Goal: Consume media (video, audio): Consume media (video, audio)

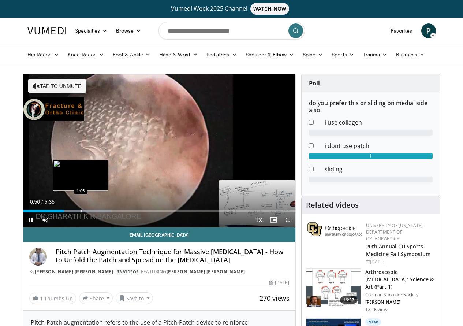
click at [81, 212] on div "Progress Bar" at bounding box center [81, 210] width 1 height 3
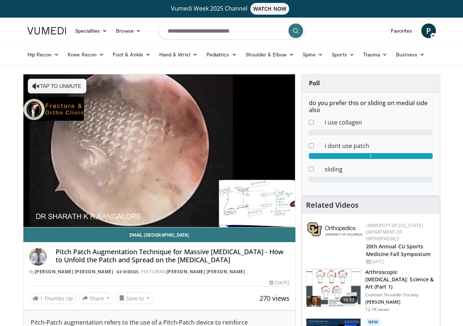
click at [74, 225] on video-js "**********" at bounding box center [159, 150] width 272 height 153
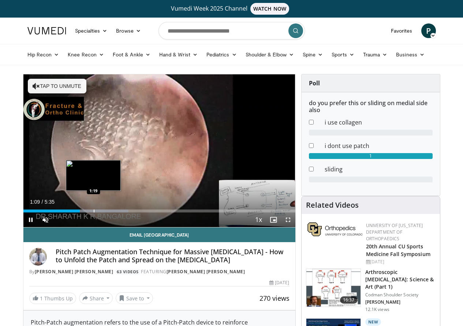
click at [94, 212] on div "Progress Bar" at bounding box center [94, 210] width 1 height 3
click at [105, 212] on div "Progress Bar" at bounding box center [105, 210] width 1 height 3
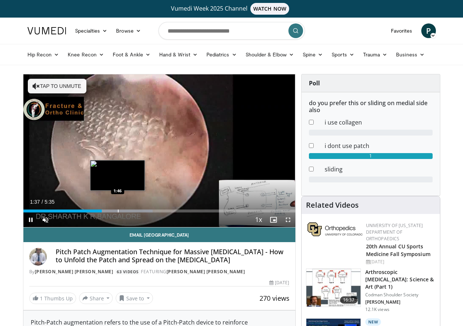
click at [99, 212] on div "Loaded : 47.61% 1:37 1:46" at bounding box center [159, 208] width 272 height 7
click at [129, 212] on div "Progress Bar" at bounding box center [129, 210] width 1 height 3
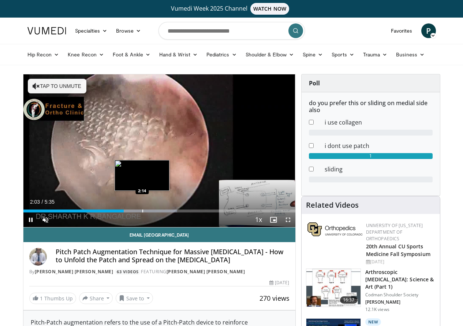
click at [142, 212] on div "Progress Bar" at bounding box center [142, 210] width 1 height 3
click at [152, 212] on div "Progress Bar" at bounding box center [152, 210] width 1 height 3
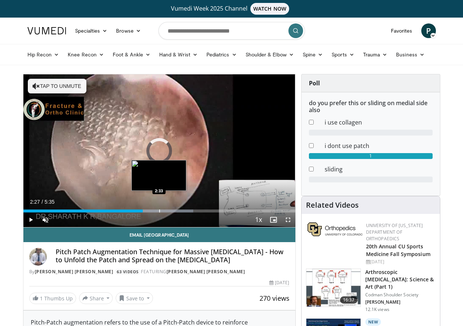
click at [159, 212] on div "Progress Bar" at bounding box center [159, 210] width 1 height 3
click at [168, 212] on div "Progress Bar" at bounding box center [168, 210] width 1 height 3
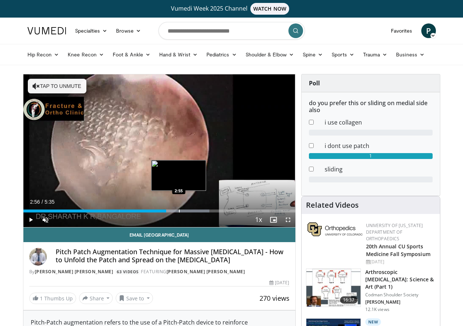
click at [179, 212] on div "Progress Bar" at bounding box center [179, 210] width 1 height 3
click at [193, 212] on div "Progress Bar" at bounding box center [193, 210] width 1 height 3
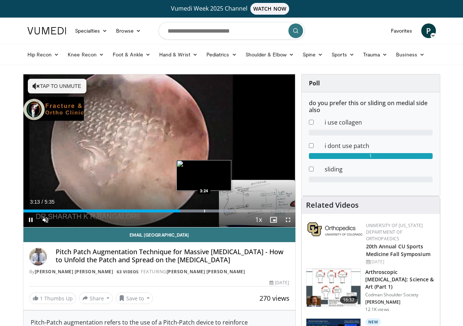
click at [204, 212] on div "Progress Bar" at bounding box center [204, 210] width 1 height 3
click at [216, 212] on div "Progress Bar" at bounding box center [216, 210] width 1 height 3
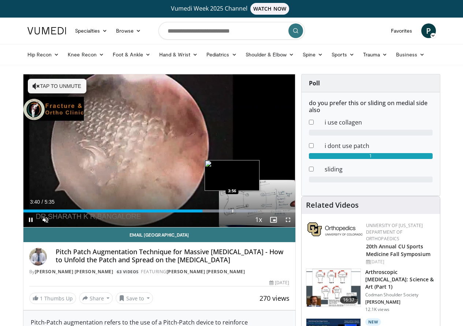
click at [233, 212] on div "Progress Bar" at bounding box center [233, 210] width 1 height 3
click at [247, 212] on div "Progress Bar" at bounding box center [247, 210] width 1 height 3
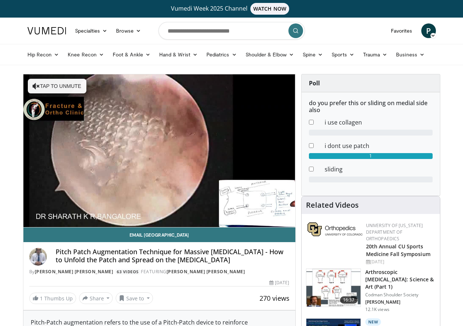
click at [23, 227] on video-js "**********" at bounding box center [159, 150] width 272 height 153
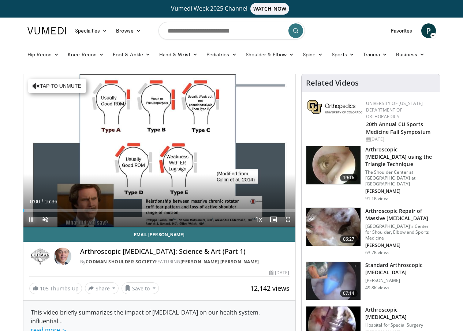
click at [23, 227] on span "Video Player" at bounding box center [30, 219] width 15 height 15
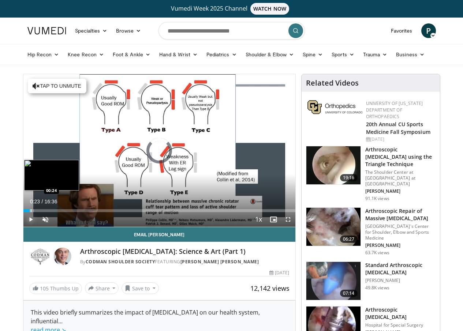
click at [31, 212] on div "Progress Bar" at bounding box center [31, 210] width 1 height 3
click at [36, 212] on div "Progress Bar" at bounding box center [36, 210] width 1 height 3
click at [47, 212] on div "Progress Bar" at bounding box center [47, 210] width 1 height 3
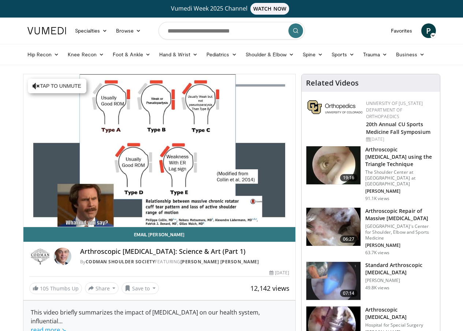
click at [34, 224] on div "10 seconds Tap to unmute" at bounding box center [159, 150] width 272 height 153
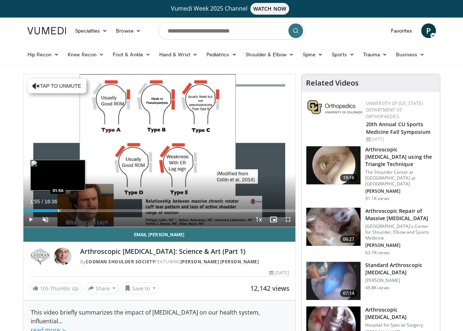
click at [58, 212] on div "Progress Bar" at bounding box center [58, 210] width 1 height 3
click at [70, 212] on div "Progress Bar" at bounding box center [70, 210] width 1 height 3
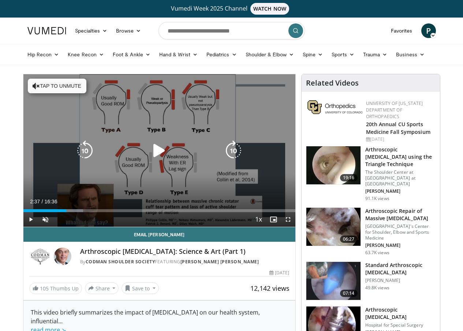
click at [150, 153] on icon "Video Player" at bounding box center [159, 151] width 21 height 21
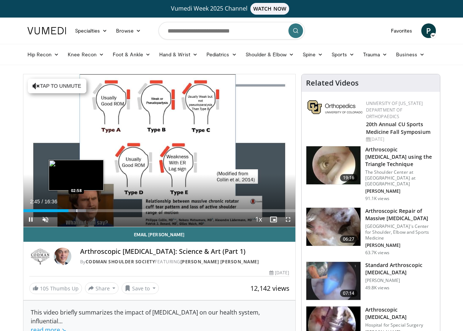
click at [77, 212] on div "Progress Bar" at bounding box center [77, 210] width 1 height 3
click at [83, 212] on div "Progress Bar" at bounding box center [83, 210] width 1 height 3
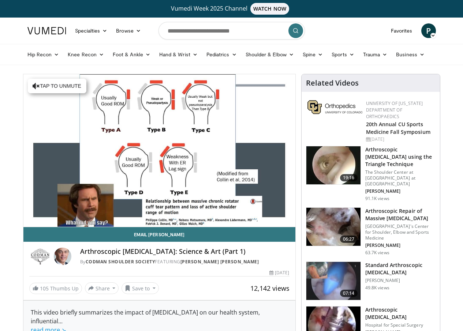
click at [71, 223] on video-js "**********" at bounding box center [159, 150] width 272 height 153
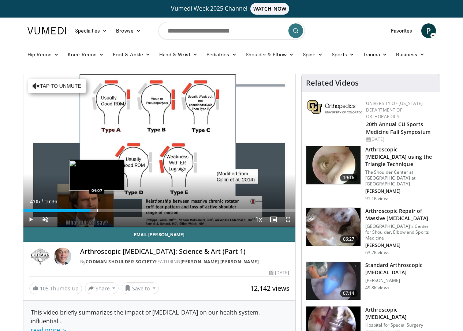
click at [97, 212] on div "Progress Bar" at bounding box center [97, 210] width 1 height 3
click at [95, 226] on div "Current Time 4:06 / Duration 16:36 Pause Skip Backward Skip Forward Unmute 100%…" at bounding box center [159, 219] width 272 height 15
click at [112, 212] on div "Progress Bar" at bounding box center [112, 210] width 1 height 3
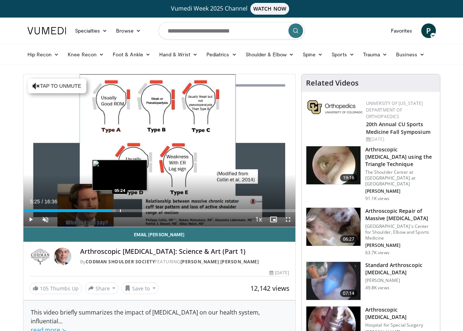
click at [120, 212] on div "Progress Bar" at bounding box center [120, 210] width 1 height 3
click at [129, 212] on div "Progress Bar" at bounding box center [129, 210] width 1 height 3
click at [123, 227] on div "Current Time 5:55 / Duration 16:36 Pause Skip Backward Skip Forward Unmute 18% …" at bounding box center [159, 219] width 272 height 15
click at [136, 212] on div "Progress Bar" at bounding box center [136, 210] width 1 height 3
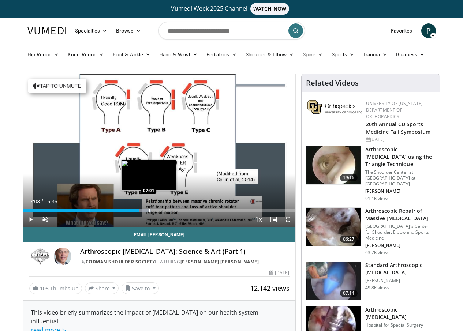
click at [149, 212] on div "Progress Bar" at bounding box center [149, 210] width 1 height 3
click at [162, 212] on div "Progress Bar" at bounding box center [162, 210] width 1 height 3
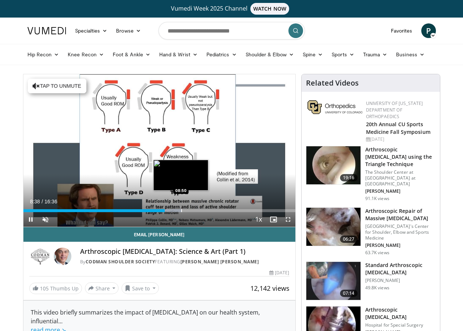
click at [181, 212] on div "Progress Bar" at bounding box center [181, 210] width 1 height 3
click at [190, 212] on div "Progress Bar" at bounding box center [190, 210] width 1 height 3
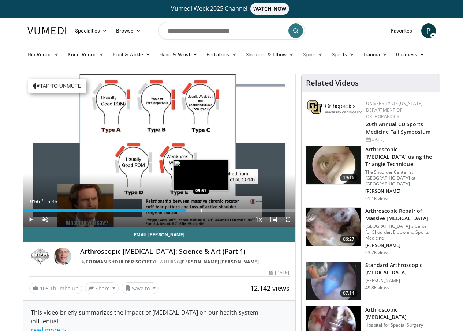
click at [201, 212] on div "Progress Bar" at bounding box center [201, 210] width 1 height 3
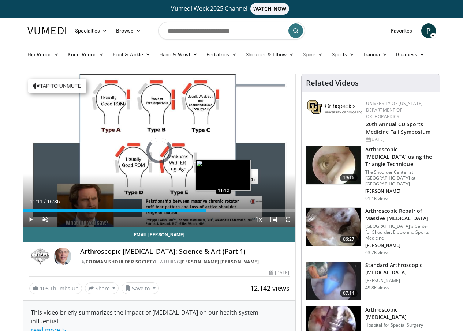
click at [224, 212] on div "Progress Bar" at bounding box center [224, 210] width 1 height 3
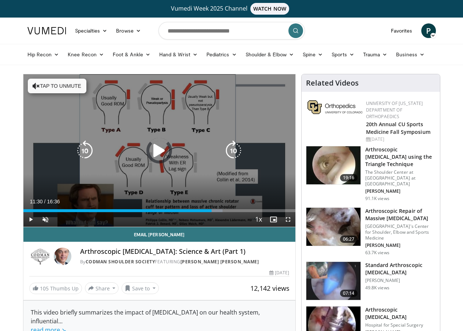
click at [211, 212] on div "Progress Bar" at bounding box center [210, 210] width 23 height 3
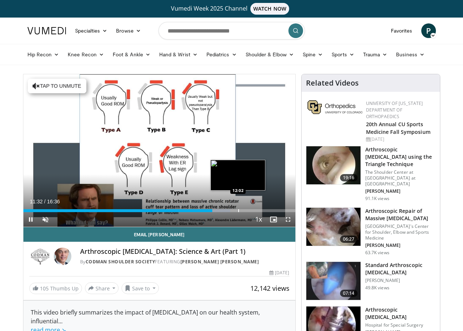
click at [238, 212] on div "Progress Bar" at bounding box center [238, 210] width 1 height 3
click at [246, 212] on div "Progress Bar" at bounding box center [246, 210] width 1 height 3
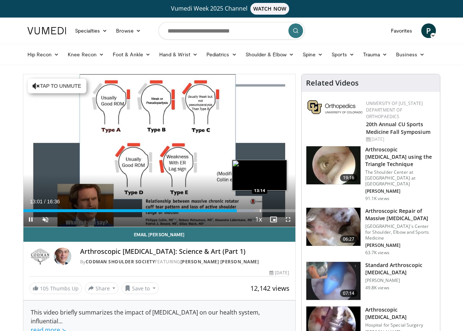
click at [260, 212] on div "Progress Bar" at bounding box center [260, 210] width 1 height 3
click at [265, 212] on div "Progress Bar" at bounding box center [265, 210] width 1 height 3
click at [273, 212] on div "Progress Bar" at bounding box center [273, 210] width 1 height 3
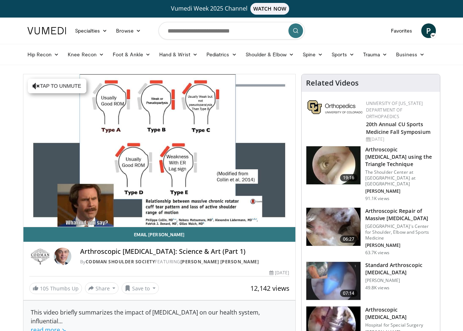
click at [259, 226] on div "10 seconds Tap to unmute" at bounding box center [159, 150] width 272 height 153
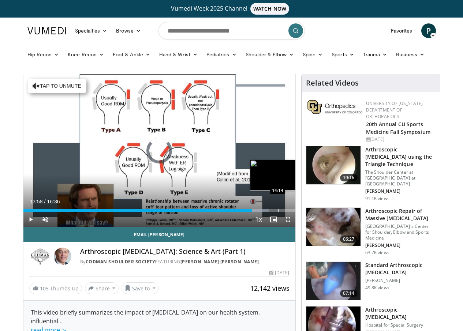
click at [278, 212] on div "Progress Bar" at bounding box center [278, 210] width 1 height 3
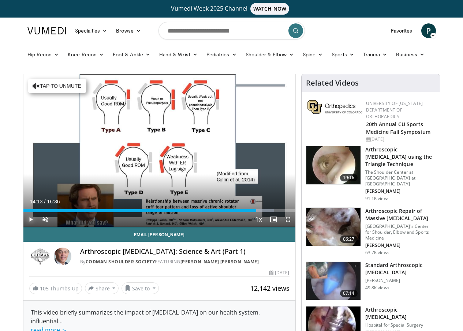
click at [23, 227] on span "Video Player" at bounding box center [30, 219] width 15 height 15
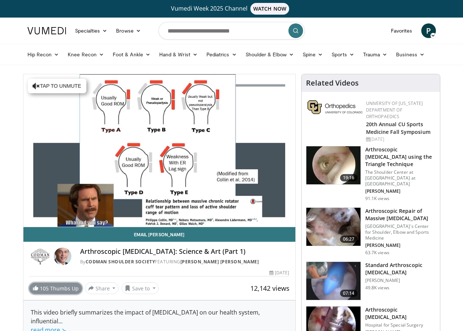
click at [40, 292] on span "105" at bounding box center [44, 288] width 9 height 7
